Goal: Connect with others: Connect with other users

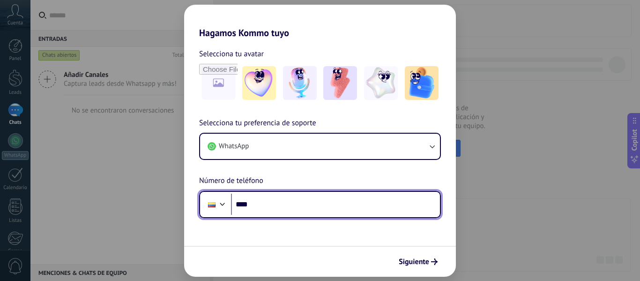
click at [350, 200] on input "****" at bounding box center [335, 204] width 209 height 22
type input "**********"
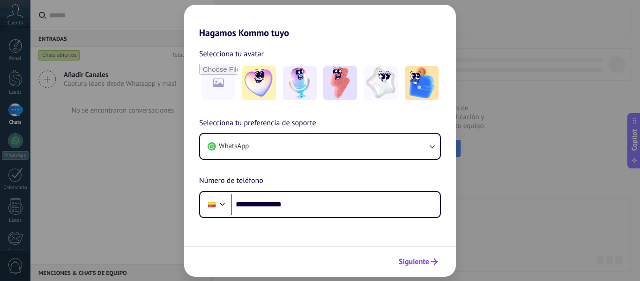
click at [429, 266] on button "Siguiente" at bounding box center [417, 261] width 47 height 16
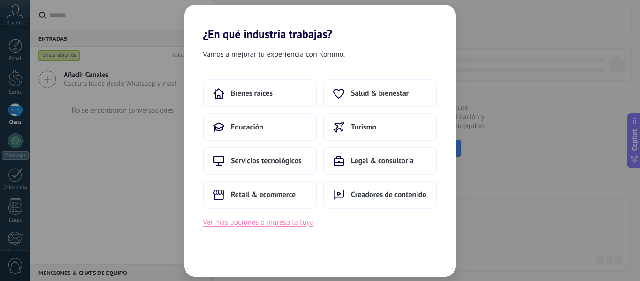
click at [278, 222] on button "Ver más opciones o ingresa la tuya" at bounding box center [258, 222] width 111 height 12
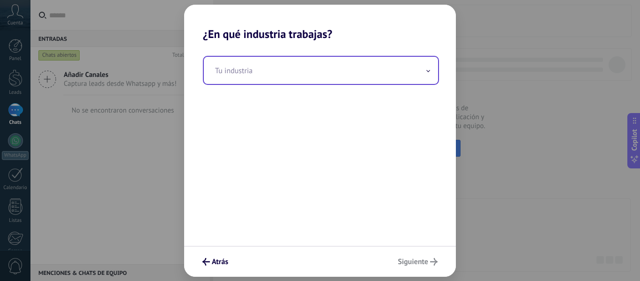
click at [279, 72] on input "text" at bounding box center [321, 70] width 234 height 27
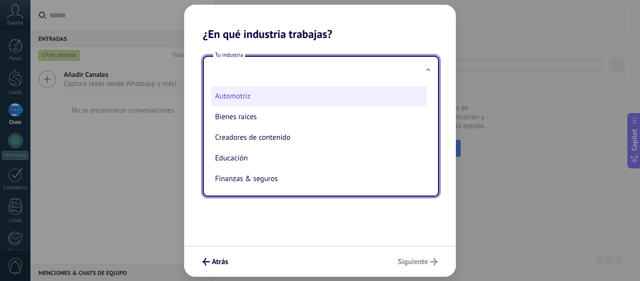
click at [266, 103] on li "Automotriz" at bounding box center [318, 96] width 215 height 21
type input "**********"
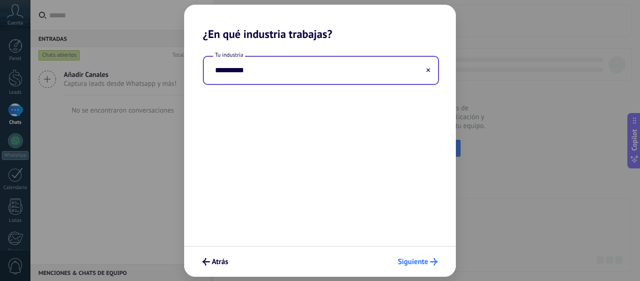
click at [412, 258] on span "Siguiente" at bounding box center [413, 261] width 30 height 7
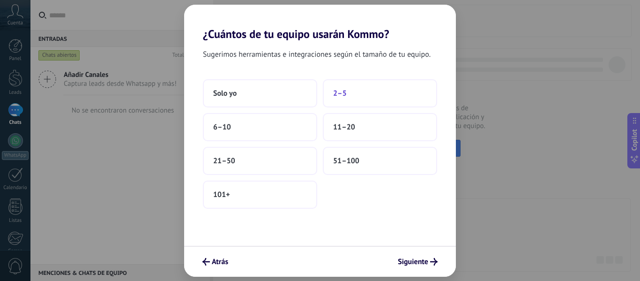
click at [341, 94] on span "2–5" at bounding box center [340, 93] width 14 height 9
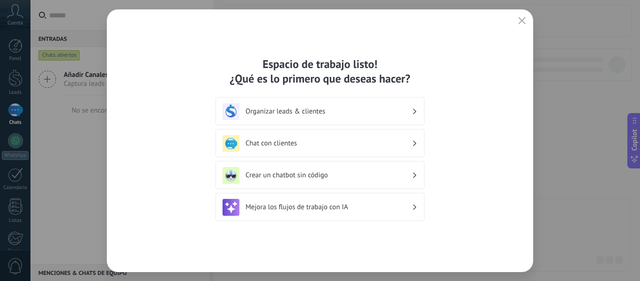
click at [403, 116] on div "Organizar leads & clientes" at bounding box center [319, 111] width 195 height 17
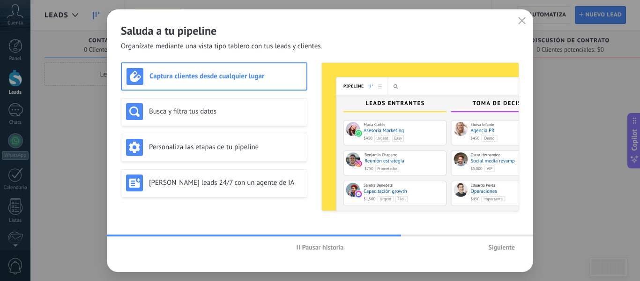
click at [502, 250] on span "Siguiente" at bounding box center [501, 247] width 27 height 7
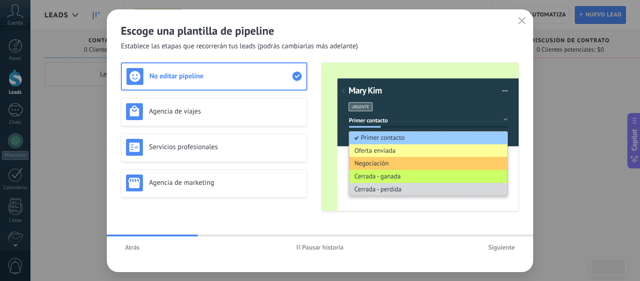
click at [501, 249] on span "Siguiente" at bounding box center [501, 247] width 27 height 7
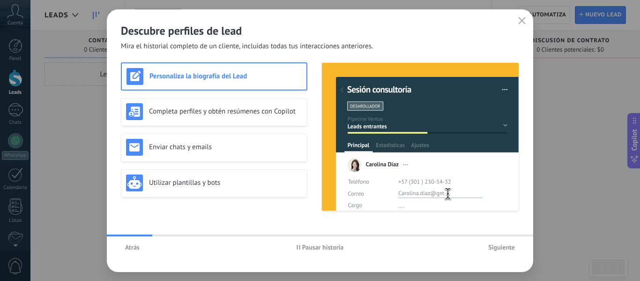
click at [501, 249] on span "Siguiente" at bounding box center [501, 247] width 27 height 7
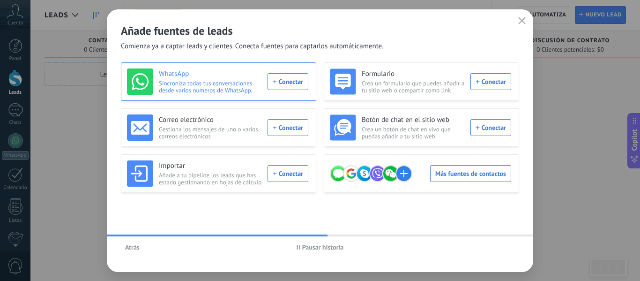
click at [289, 81] on div "WhatsApp Sincroniza todas tus conversaciones desde varios números de WhatsApp. …" at bounding box center [217, 81] width 181 height 26
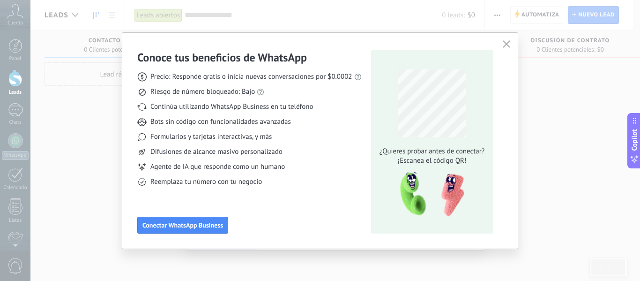
click at [289, 147] on div "Precio: Responde gratis o inicia nuevas conversaciones por $0.0002 Riesgo de nú…" at bounding box center [249, 126] width 224 height 122
click at [191, 222] on span "Conectar WhatsApp Business" at bounding box center [182, 225] width 81 height 7
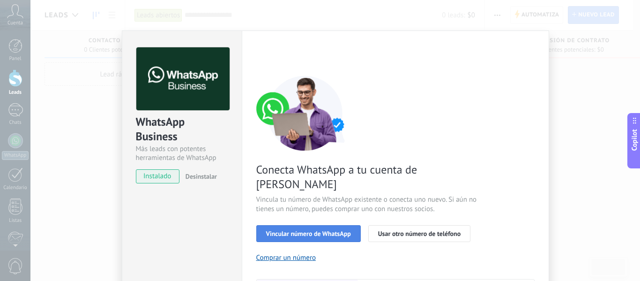
click at [325, 230] on span "Vincular número de WhatsApp" at bounding box center [308, 233] width 85 height 7
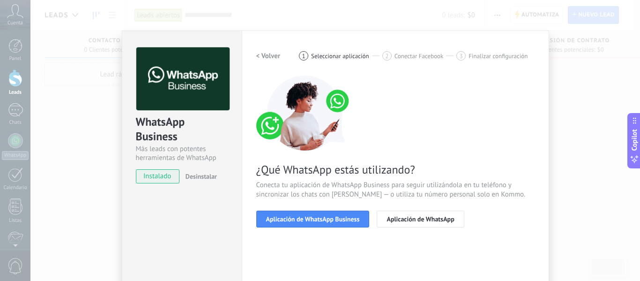
click at [325, 220] on span "Aplicación de WhatsApp Business" at bounding box center [313, 218] width 94 height 7
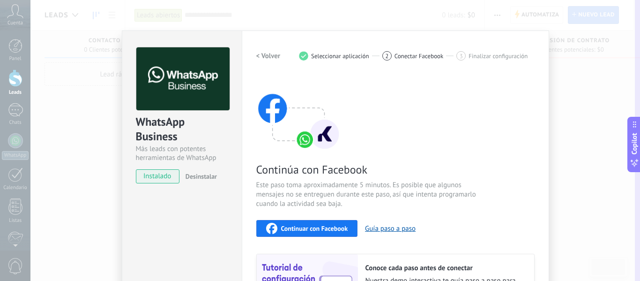
click at [639, 125] on button "Copilot" at bounding box center [633, 144] width 13 height 55
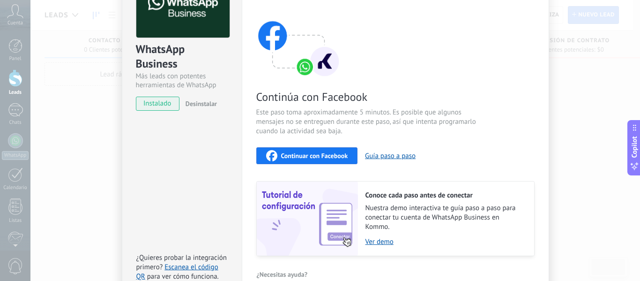
scroll to position [78, 0]
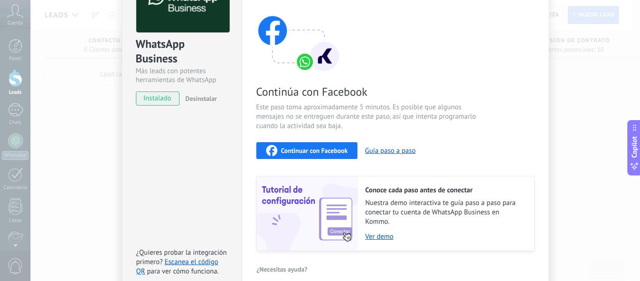
click at [299, 146] on div "Continuar con Facebook" at bounding box center [307, 150] width 82 height 11
click at [342, 151] on span "Continuar con Facebook" at bounding box center [314, 150] width 67 height 7
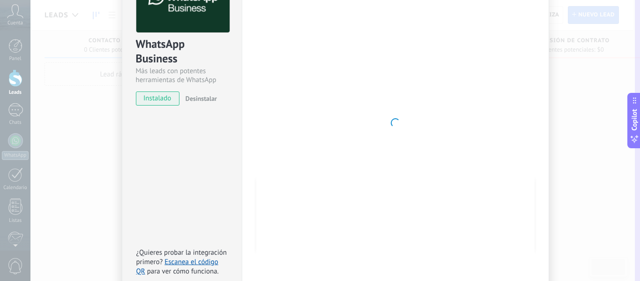
drag, startPoint x: 639, startPoint y: 135, endPoint x: 639, endPoint y: 108, distance: 26.7
click at [639, 108] on button "Copilot" at bounding box center [633, 120] width 13 height 55
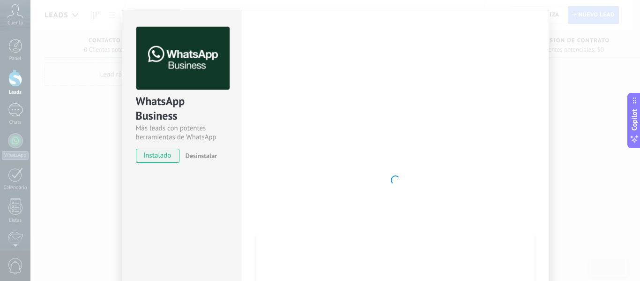
scroll to position [0, 0]
